Goal: Task Accomplishment & Management: Manage account settings

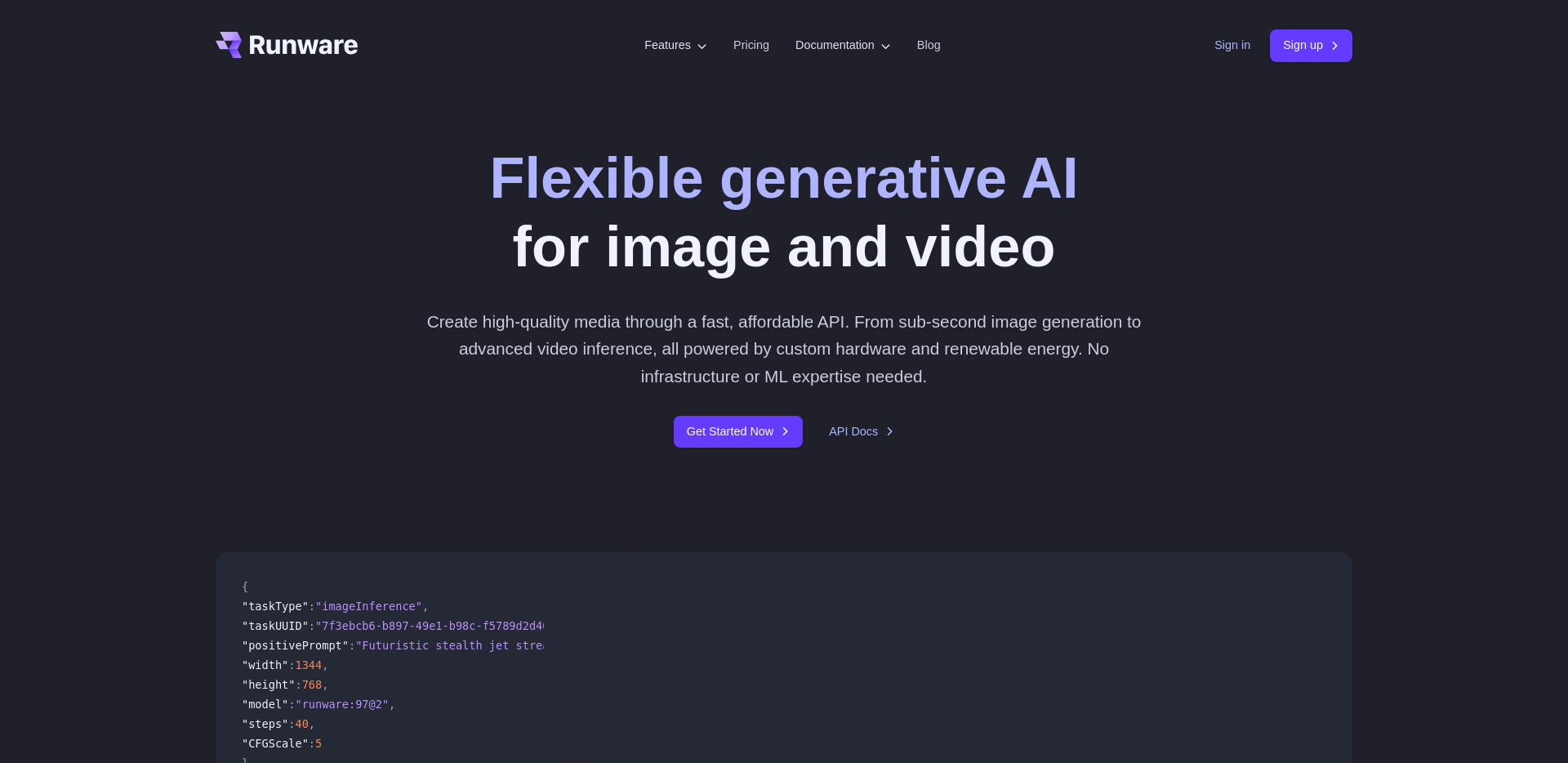
click at [1240, 44] on link "Sign in" at bounding box center [1232, 46] width 36 height 19
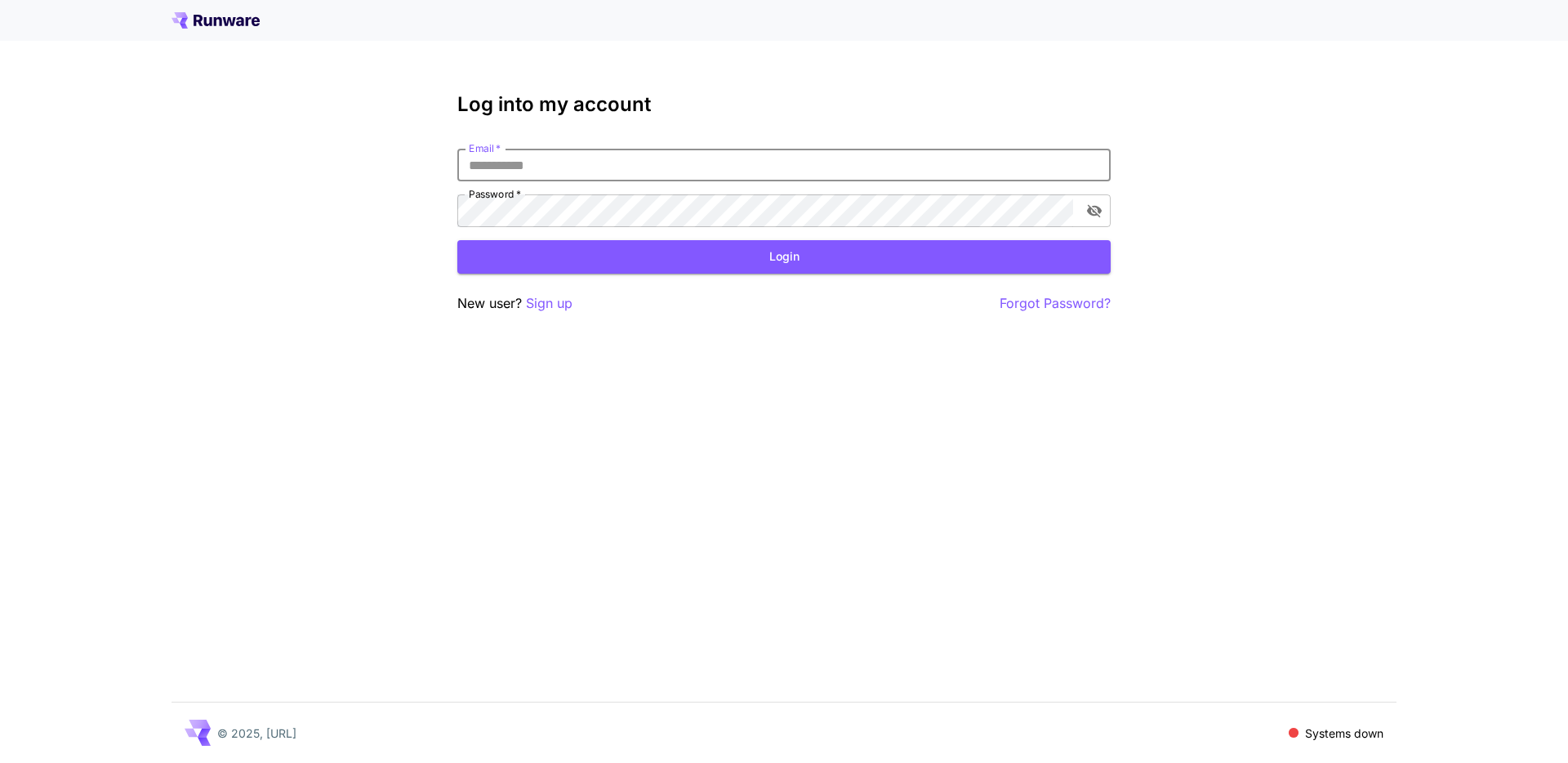
click at [631, 163] on input "Email   *" at bounding box center [783, 165] width 653 height 32
type input "**********"
click button "Login" at bounding box center [783, 257] width 653 height 33
